Goal: Information Seeking & Learning: Learn about a topic

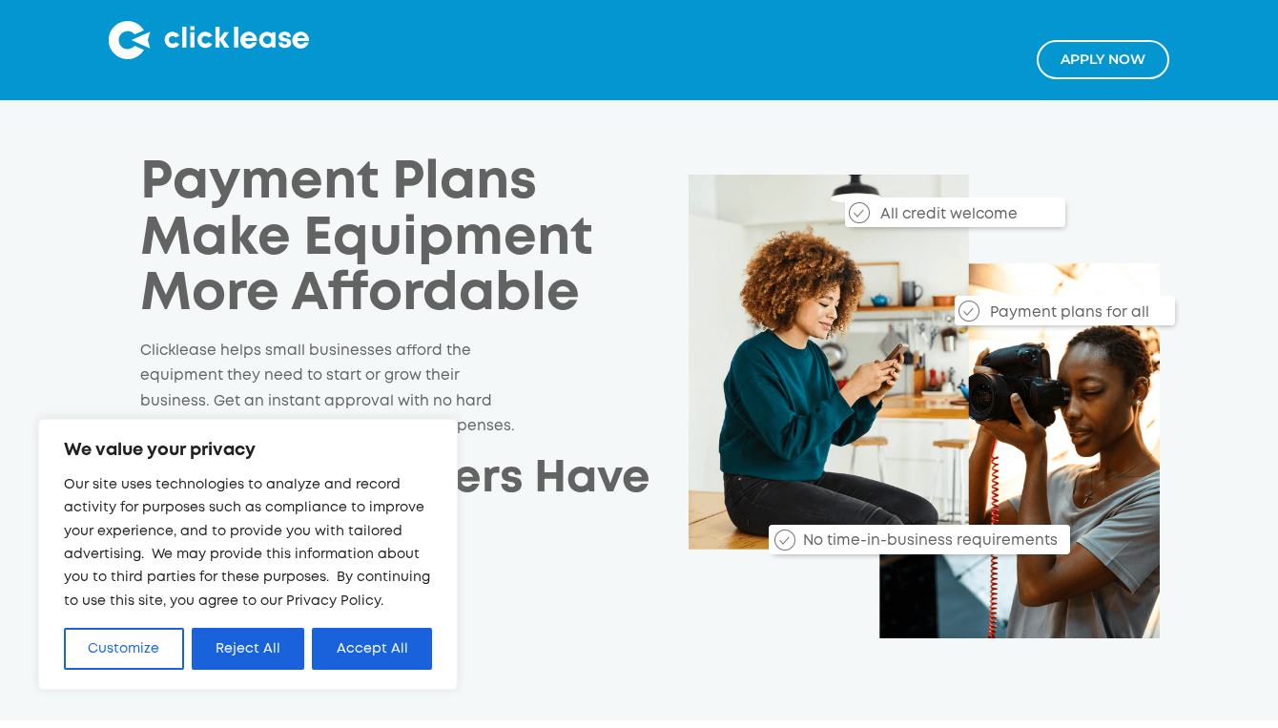
scroll to position [12, 0]
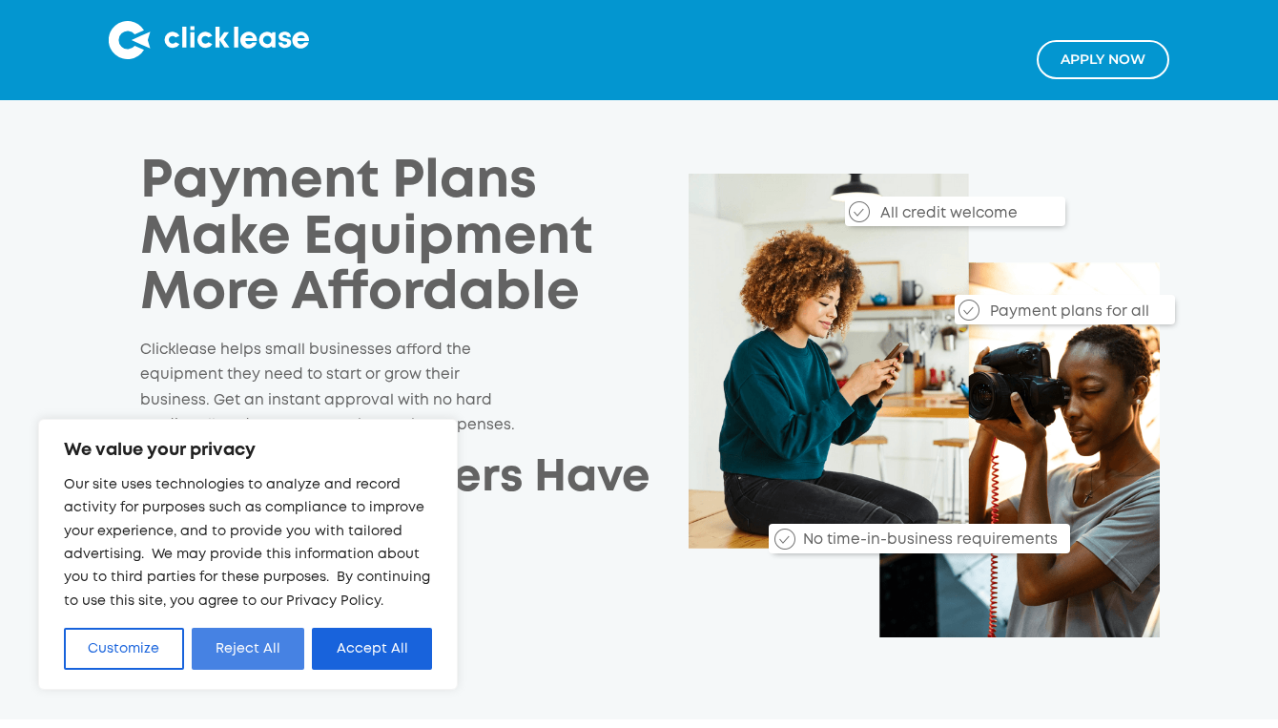
click at [238, 647] on button "Reject All" at bounding box center [249, 649] width 114 height 42
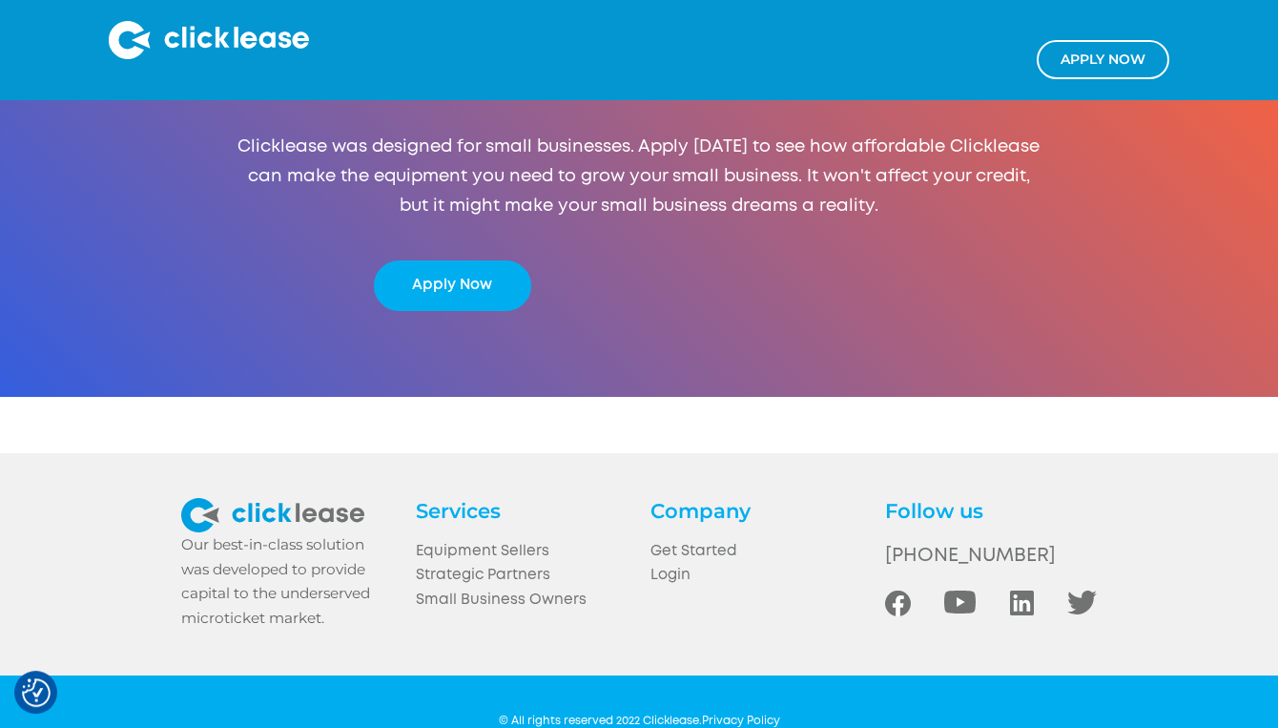
scroll to position [3589, 0]
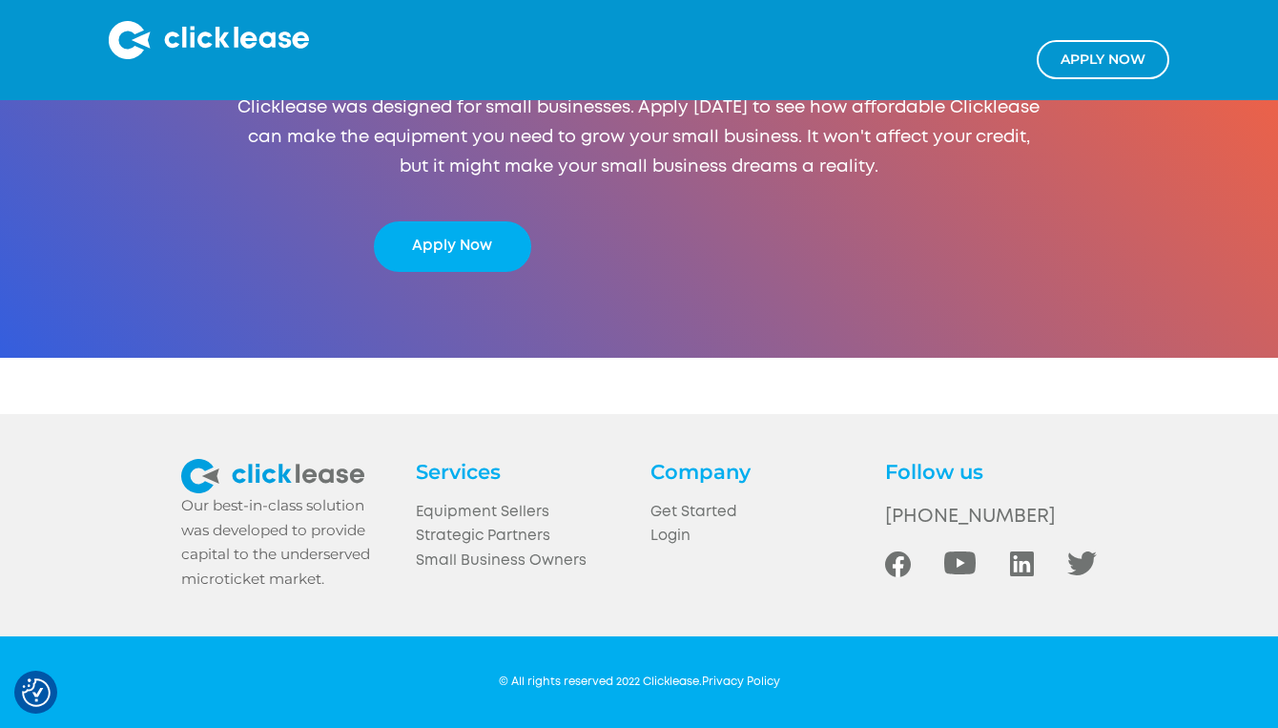
click at [753, 674] on div "© All rights reserved 2022 Clicklease. Privacy Policy" at bounding box center [639, 682] width 281 height 16
click at [749, 682] on link "Privacy Policy" at bounding box center [741, 681] width 78 height 10
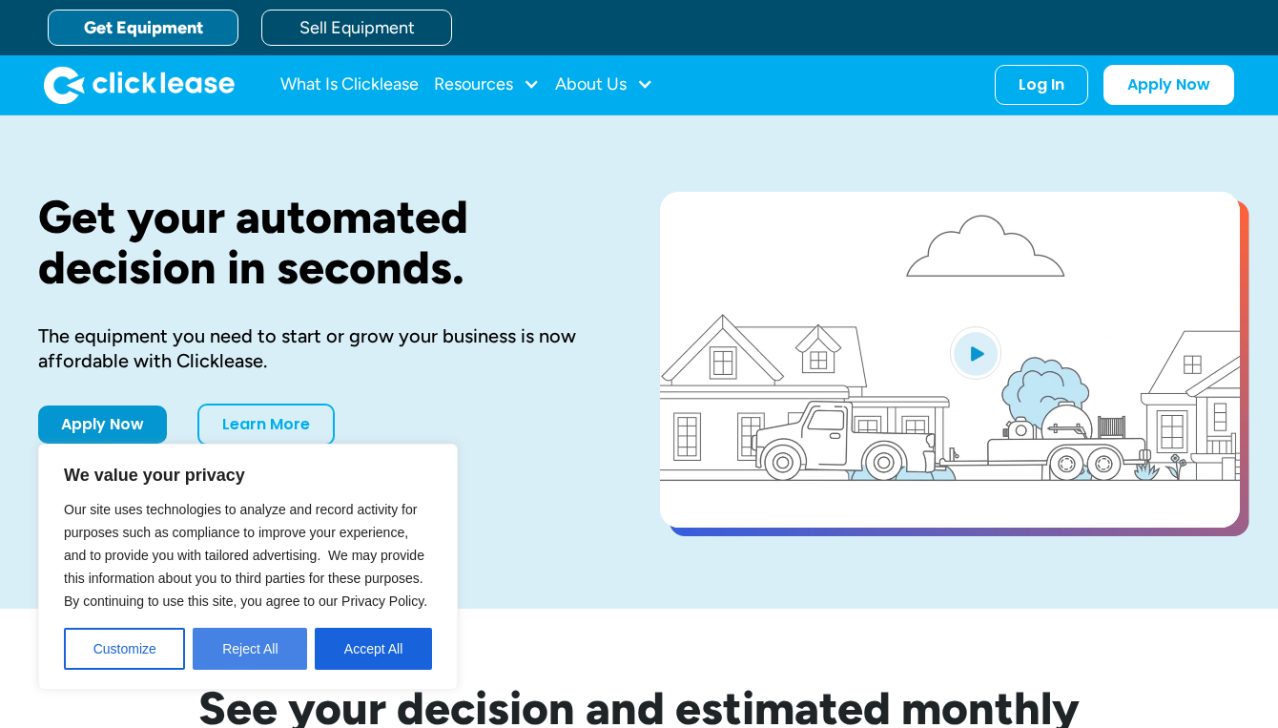
click at [260, 656] on button "Reject All" at bounding box center [250, 649] width 114 height 42
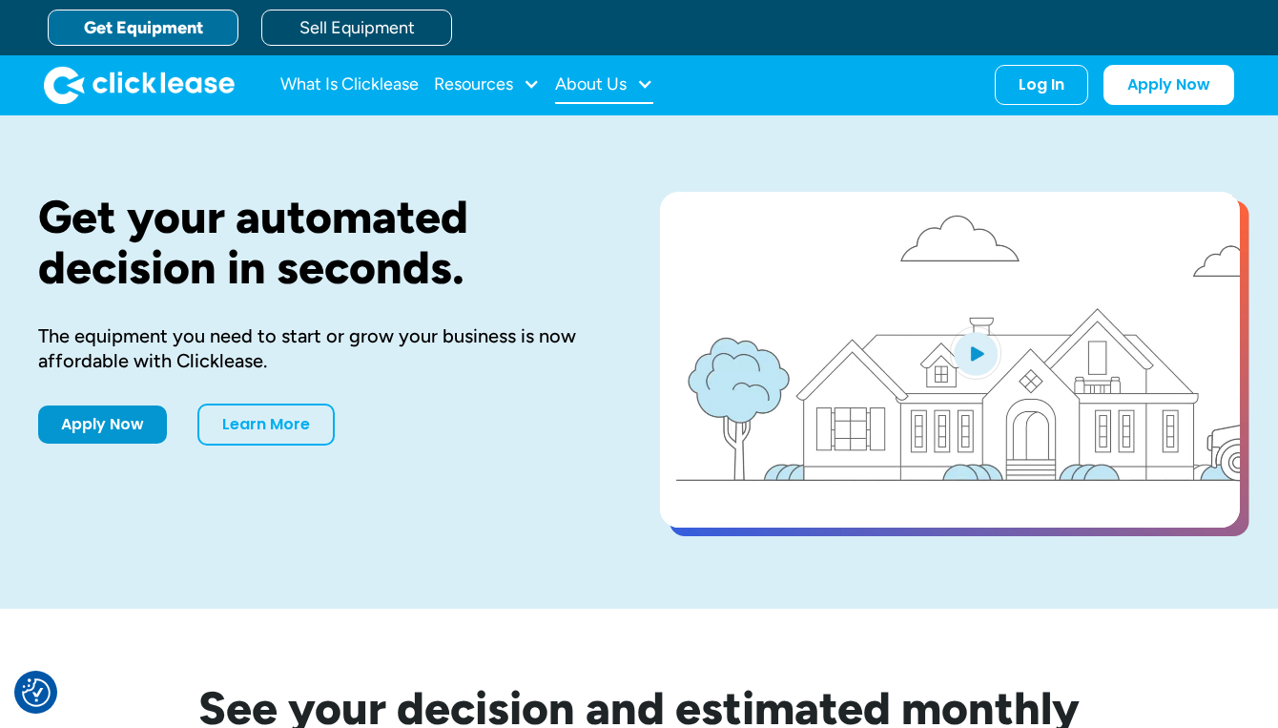
click at [601, 84] on div "About Us" at bounding box center [591, 84] width 72 height 0
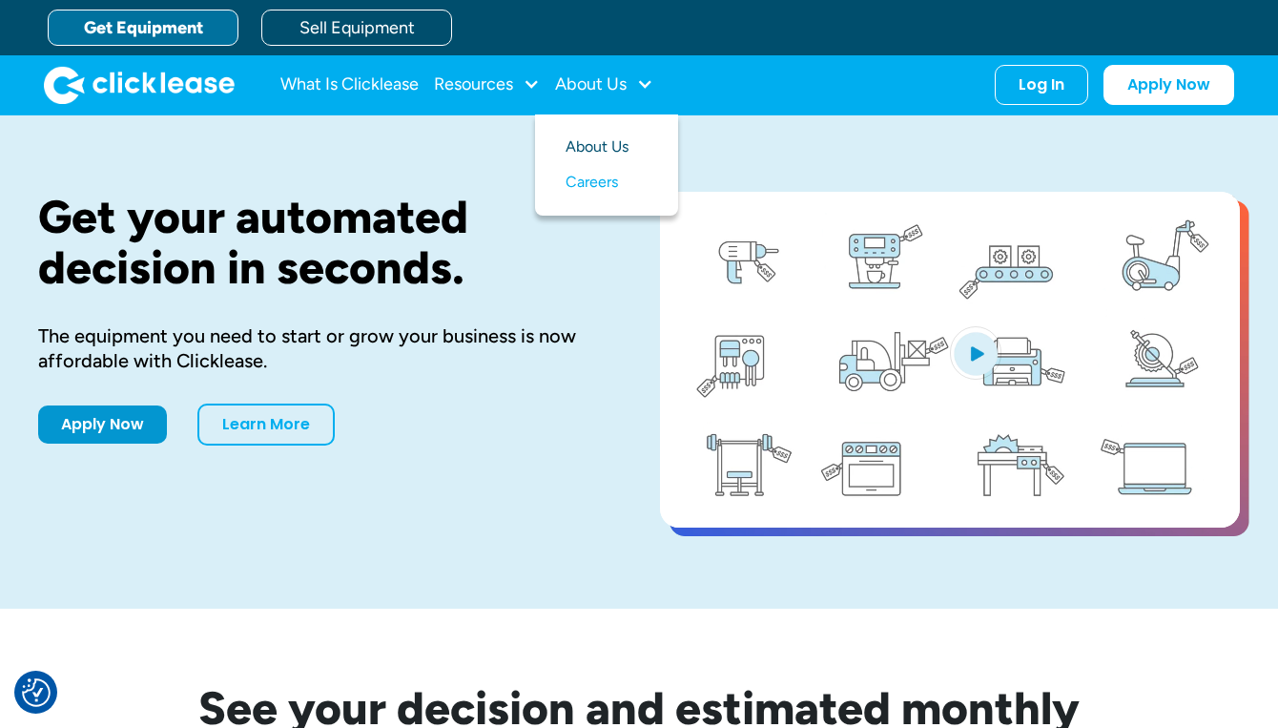
click at [617, 154] on link "About Us" at bounding box center [607, 147] width 82 height 35
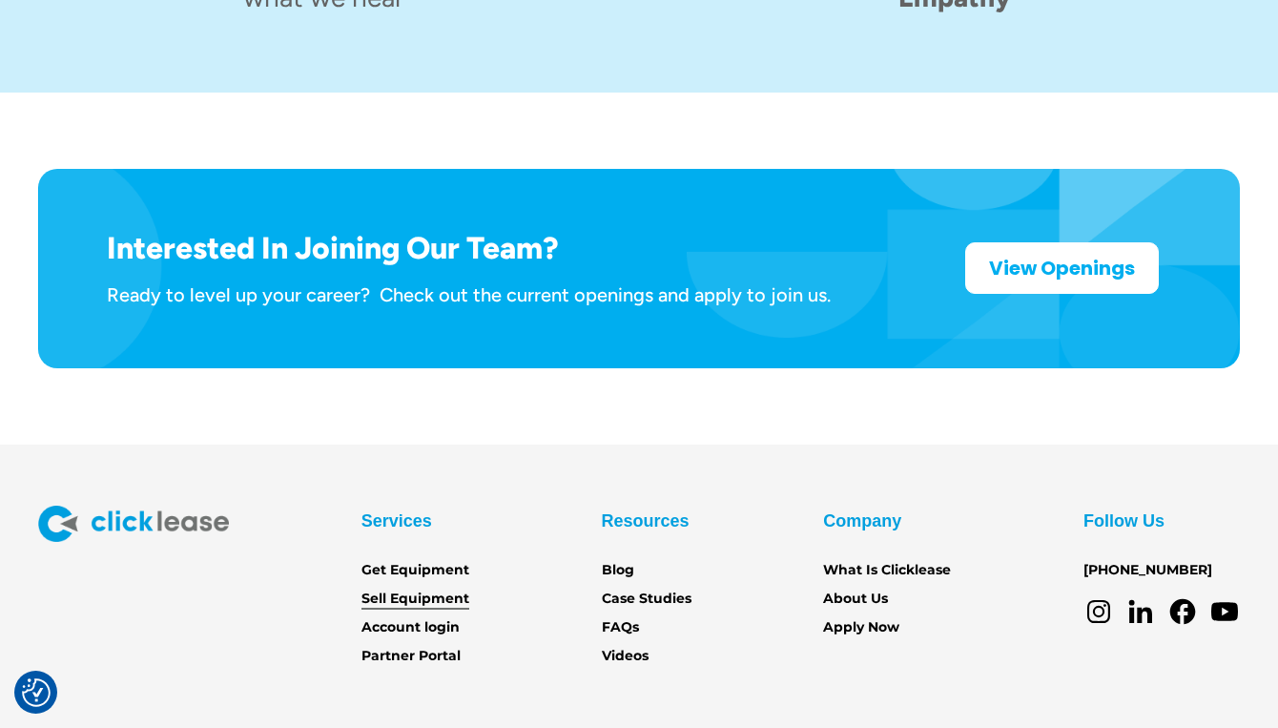
scroll to position [3061, 0]
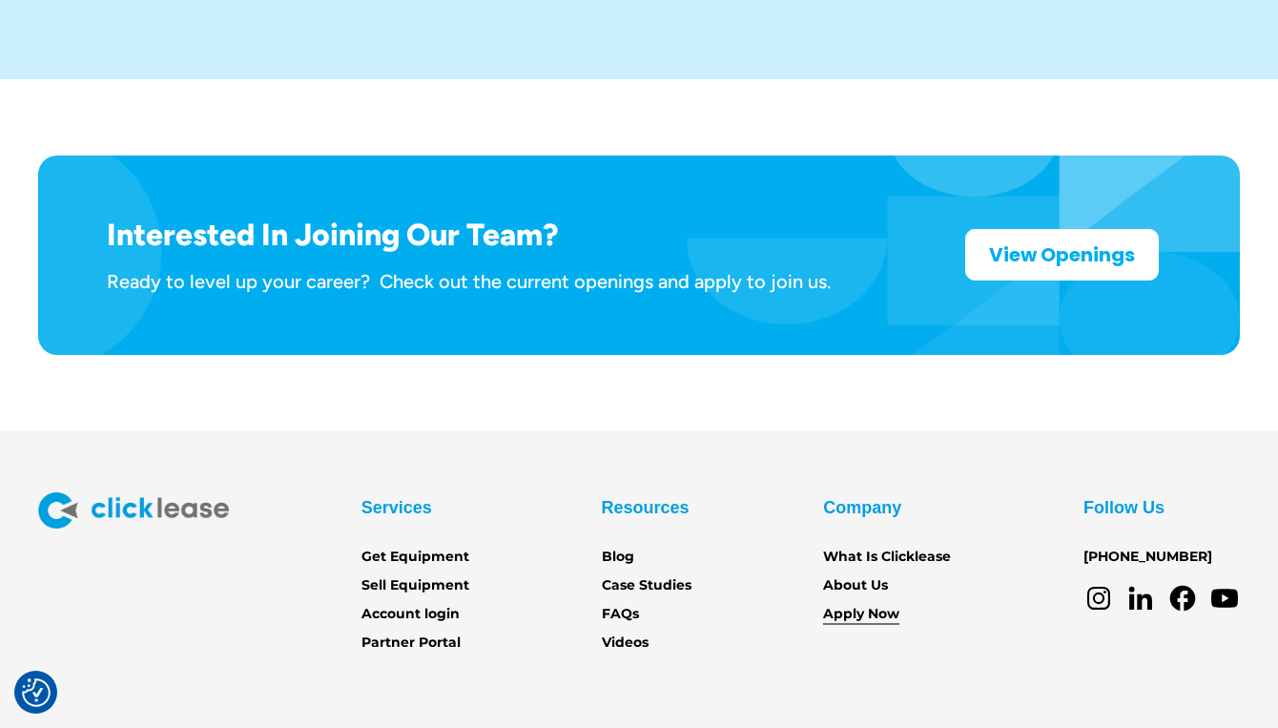
click at [855, 604] on link "Apply Now" at bounding box center [861, 614] width 76 height 21
